Goal: Task Accomplishment & Management: Manage account settings

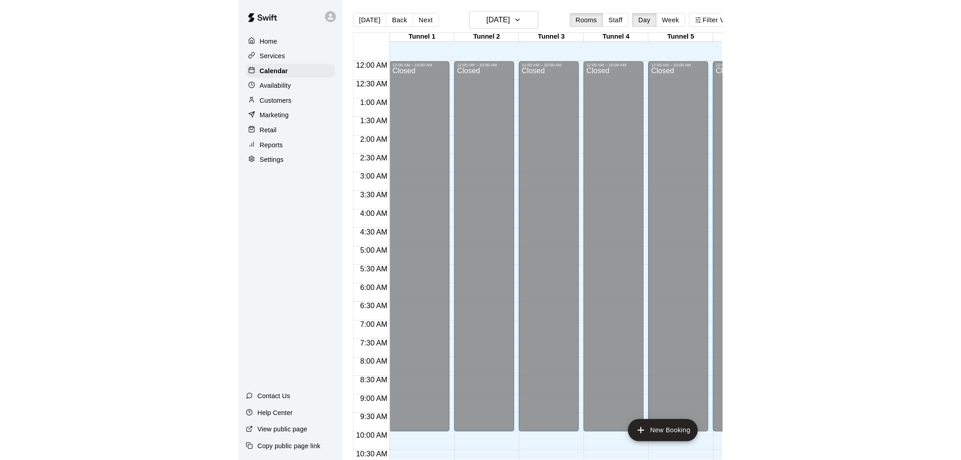
scroll to position [398, 0]
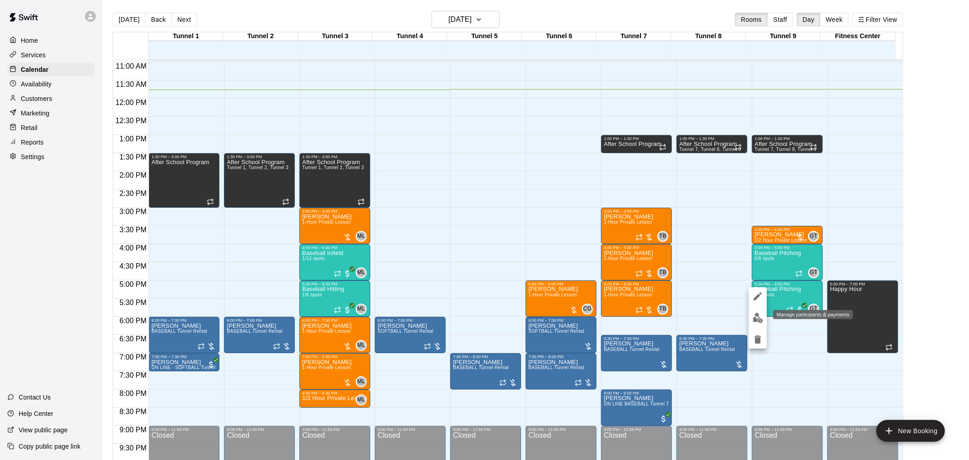
click at [475, 318] on img "edit" at bounding box center [758, 317] width 10 height 10
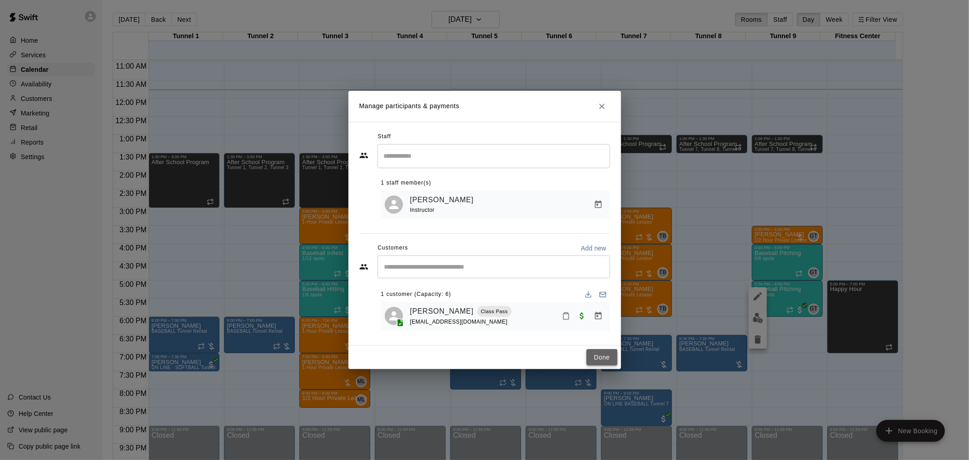
click at [475, 359] on button "Done" at bounding box center [601, 357] width 30 height 17
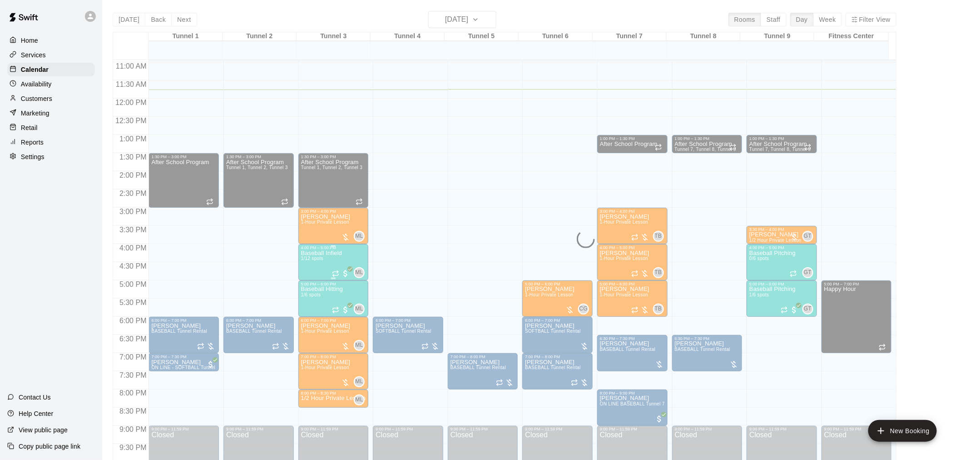
click at [309, 253] on p "Baseball Infield" at bounding box center [321, 253] width 41 height 0
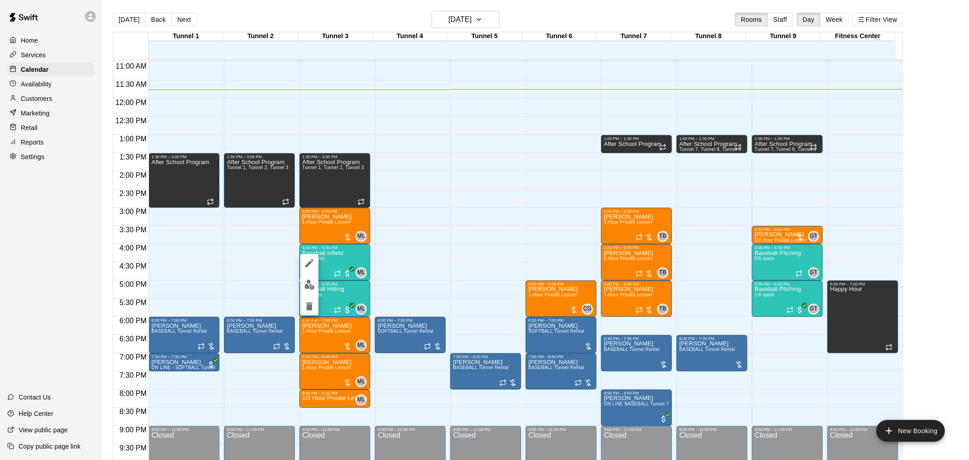
click at [306, 283] on img "edit" at bounding box center [309, 284] width 10 height 10
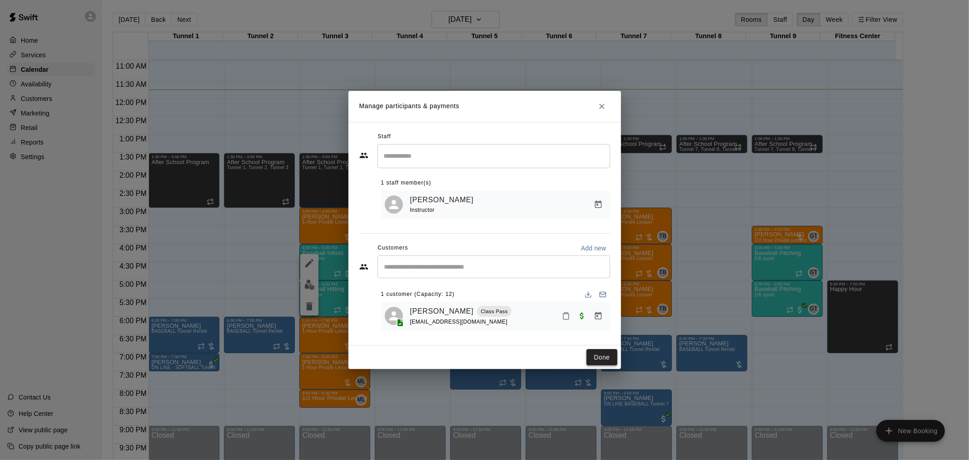
click at [475, 362] on button "Done" at bounding box center [601, 357] width 30 height 17
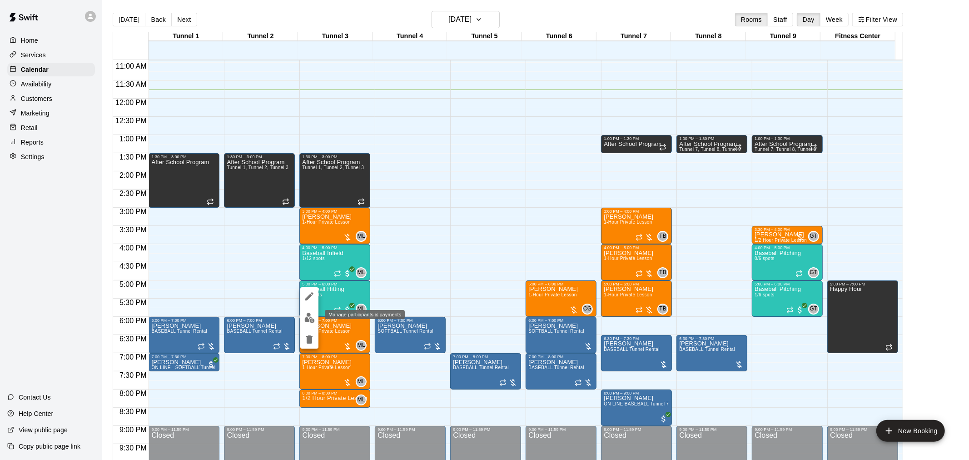
click at [307, 319] on img "edit" at bounding box center [309, 317] width 10 height 10
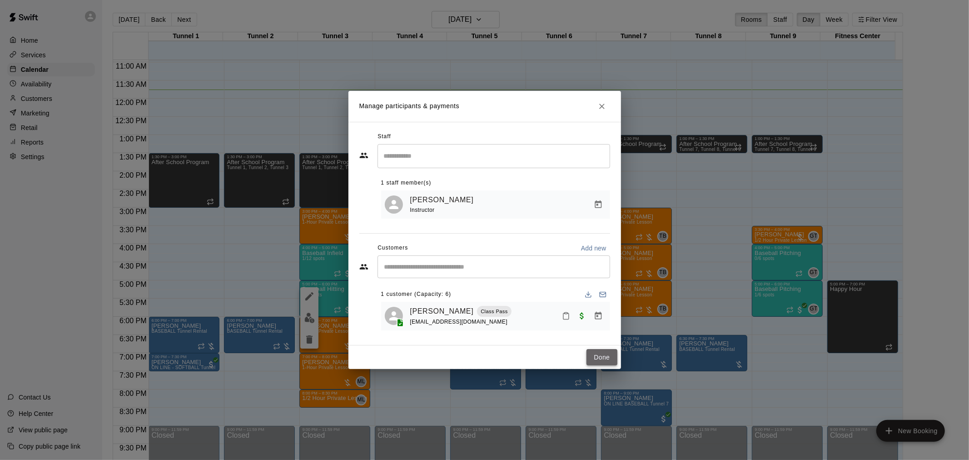
click at [475, 352] on button "Done" at bounding box center [601, 357] width 30 height 17
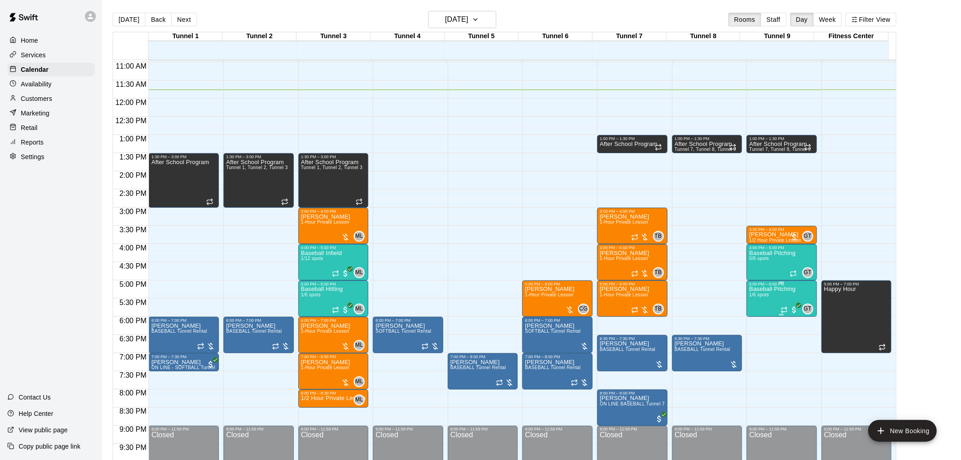
click at [475, 293] on span "1/6 spots" at bounding box center [759, 294] width 20 height 5
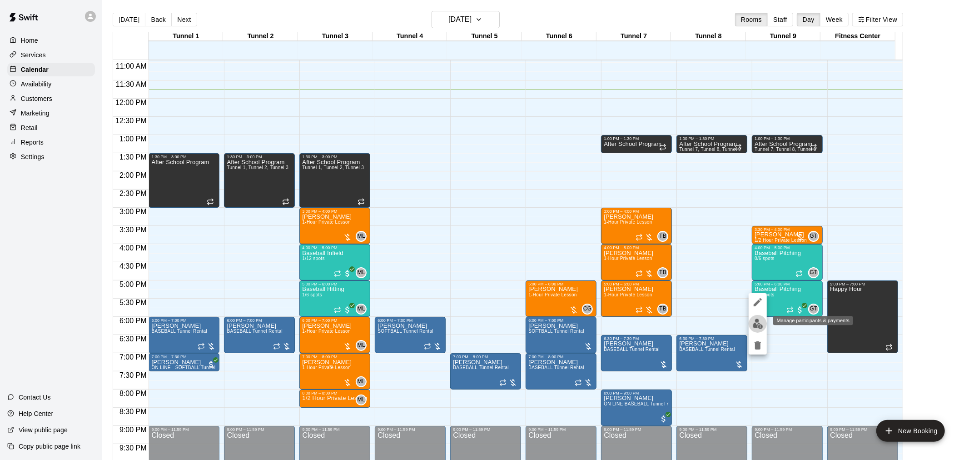
click at [475, 324] on img "edit" at bounding box center [758, 323] width 10 height 10
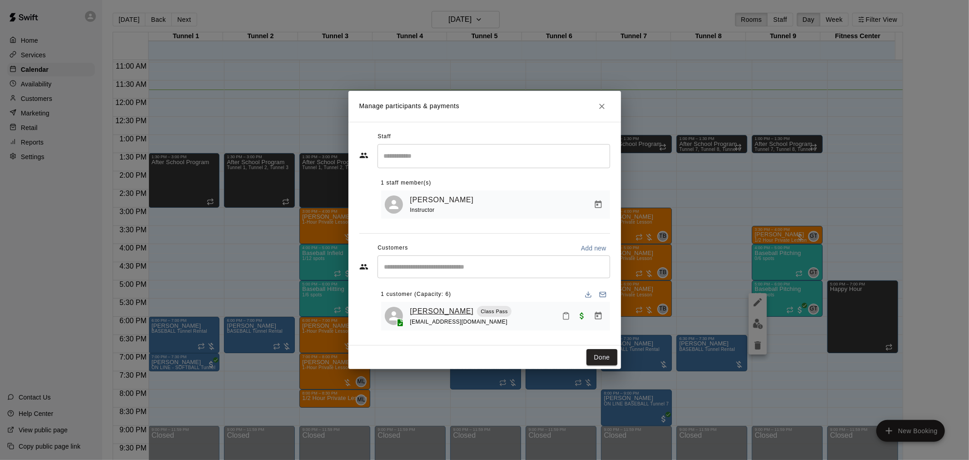
click at [426, 310] on link "[PERSON_NAME]" at bounding box center [442, 311] width 64 height 12
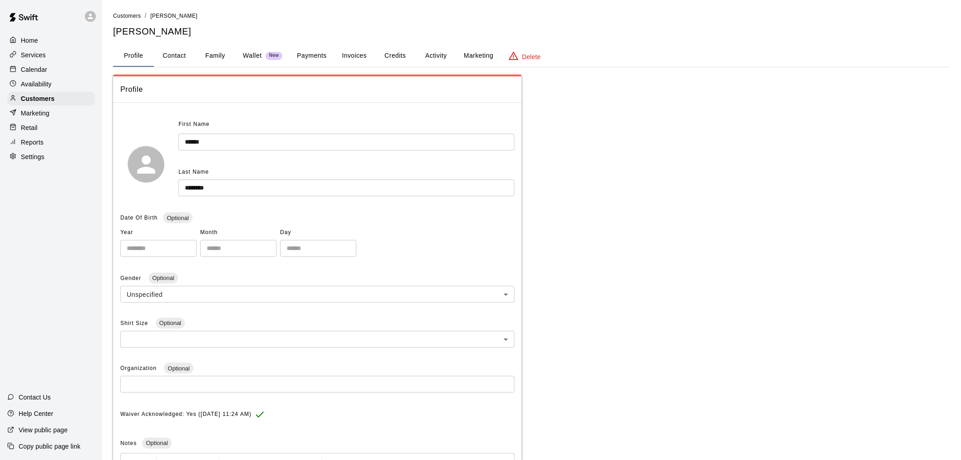
click at [176, 50] on button "Contact" at bounding box center [174, 56] width 41 height 22
select select "**"
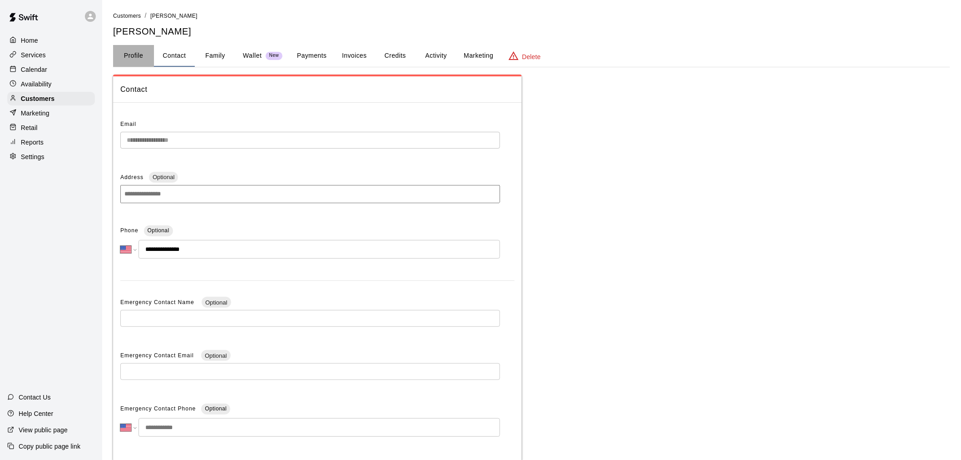
click at [151, 64] on button "Profile" at bounding box center [133, 56] width 41 height 22
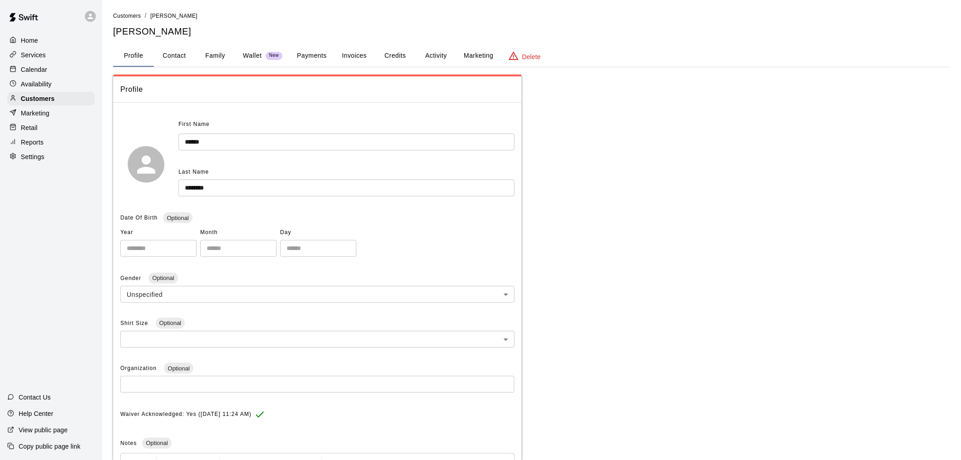
click at [176, 51] on button "Contact" at bounding box center [174, 56] width 41 height 22
select select "**"
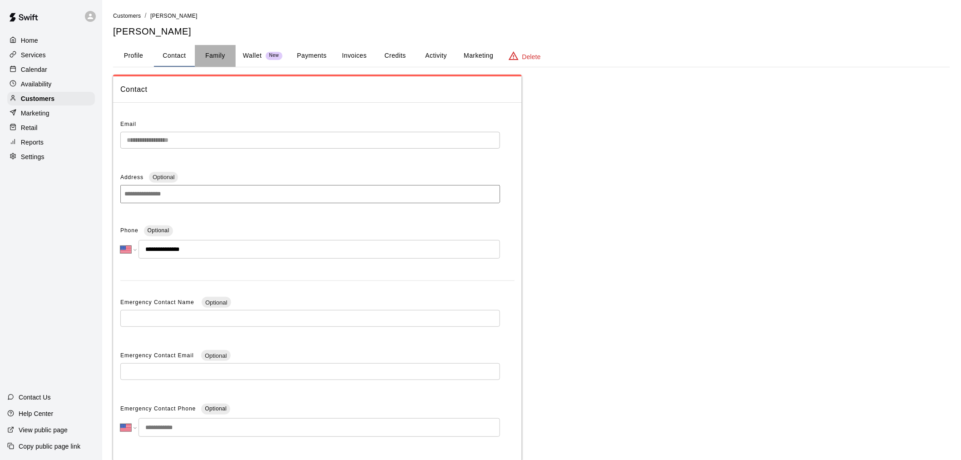
click at [207, 51] on button "Family" at bounding box center [215, 56] width 41 height 22
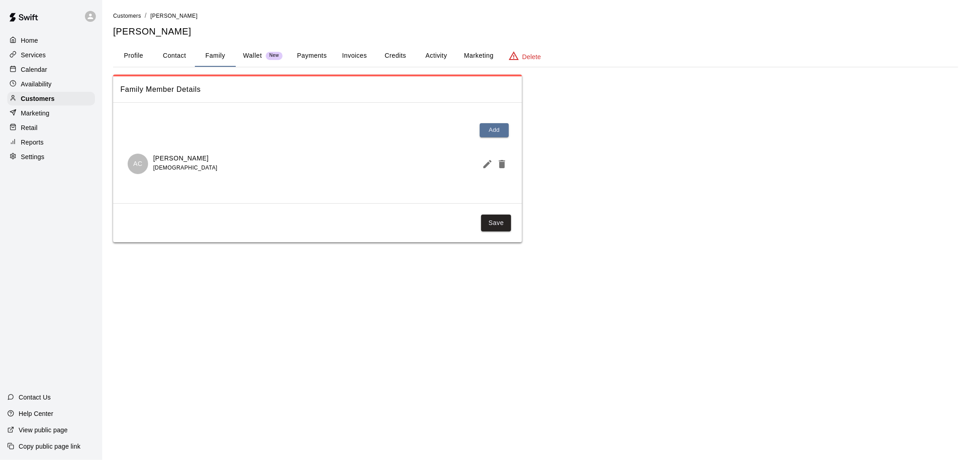
click at [40, 74] on p "Calendar" at bounding box center [34, 69] width 26 height 9
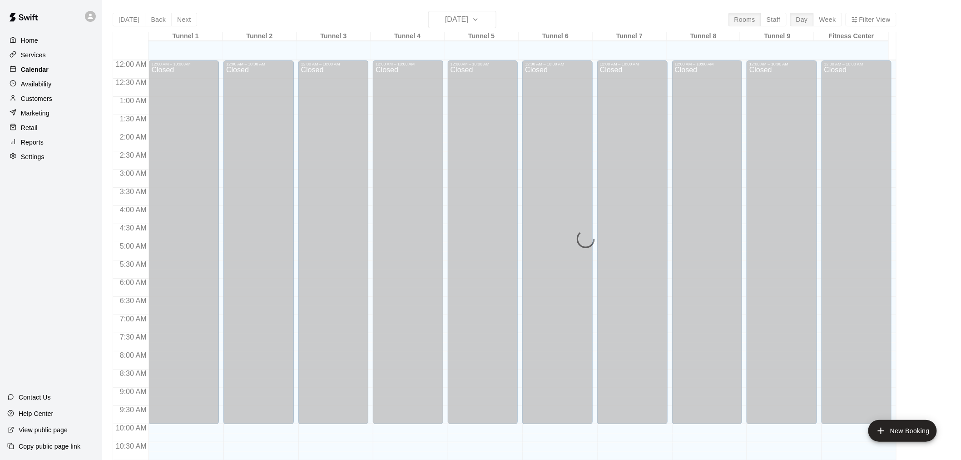
scroll to position [428, 0]
